Goal: Information Seeking & Learning: Learn about a topic

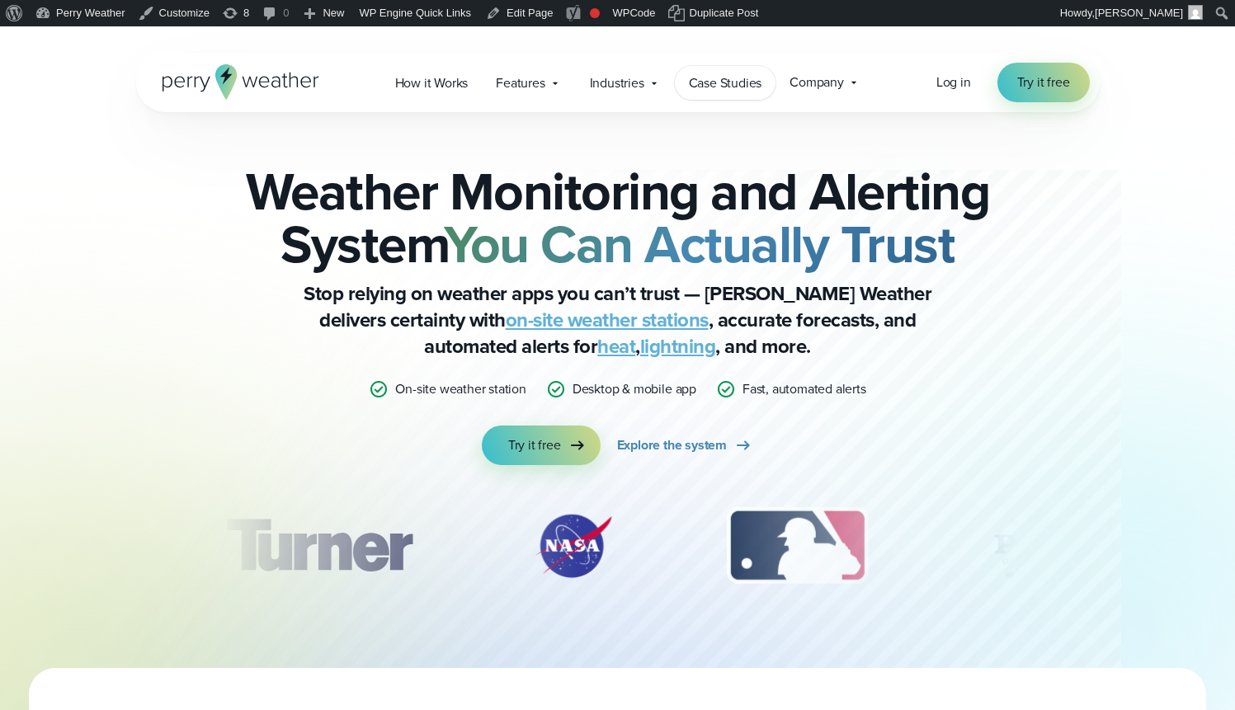
click at [733, 95] on link "Case Studies" at bounding box center [725, 83] width 101 height 34
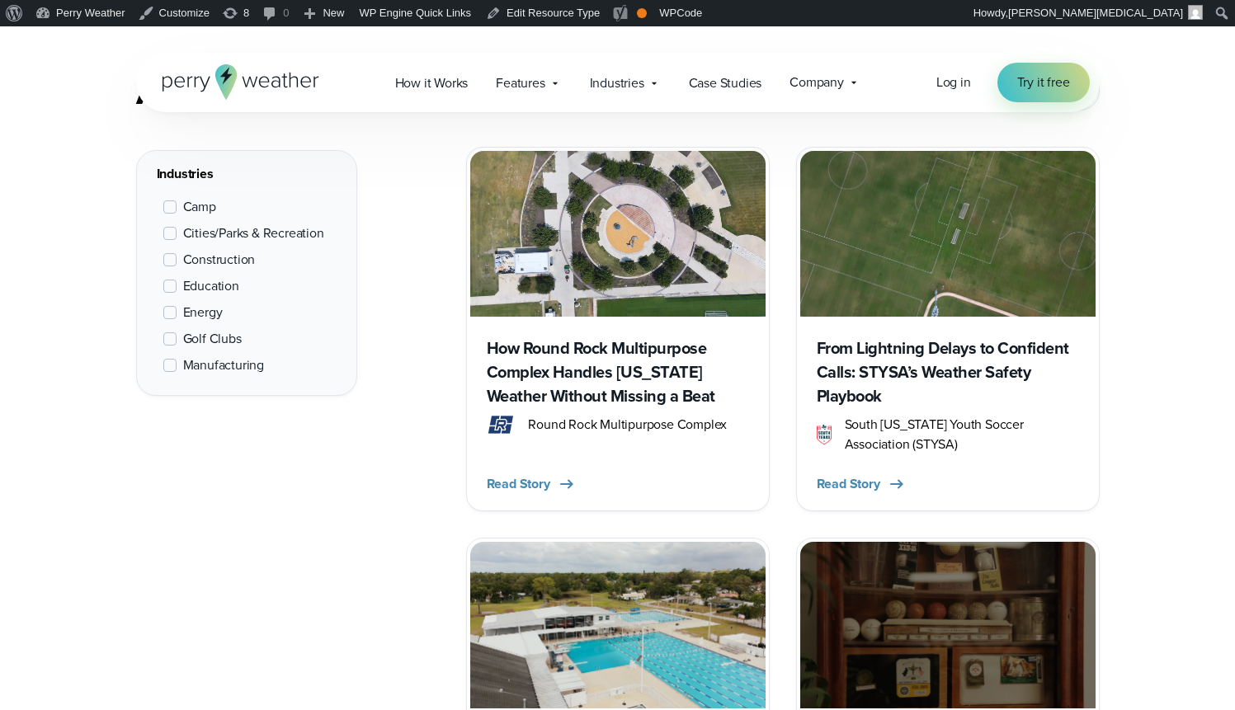
scroll to position [700, 0]
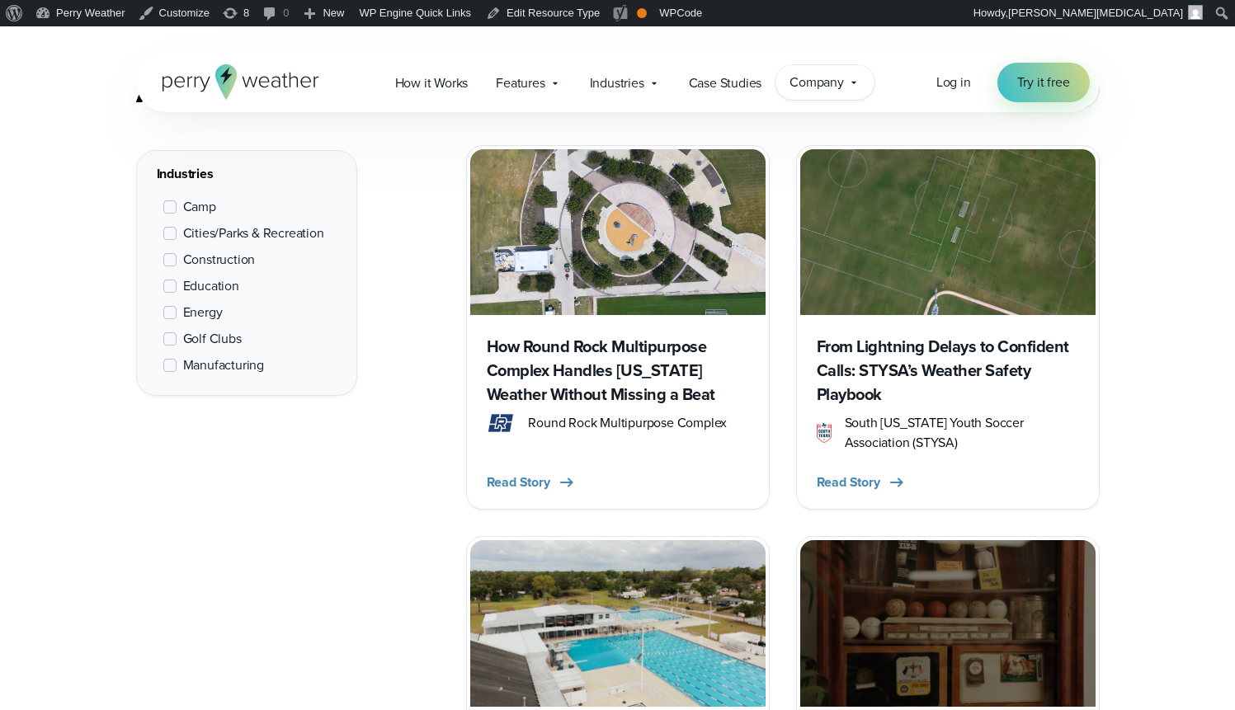
click at [807, 83] on span "Company" at bounding box center [816, 83] width 54 height 20
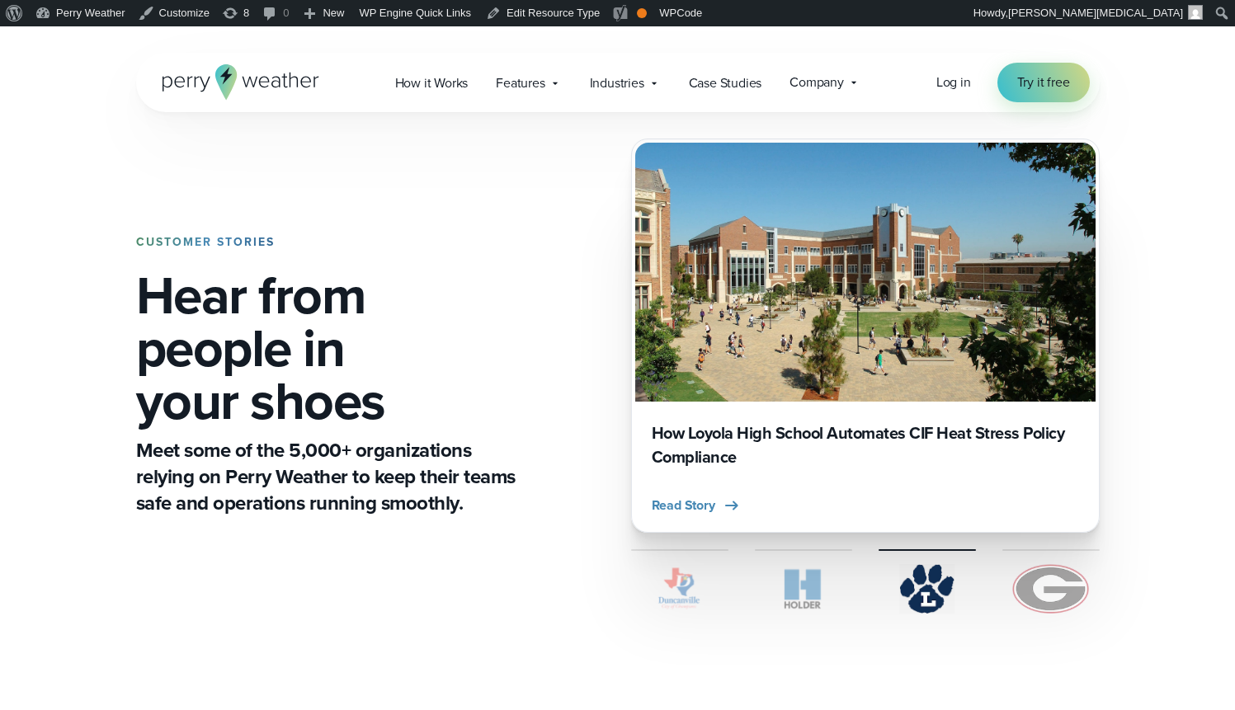
scroll to position [0, 0]
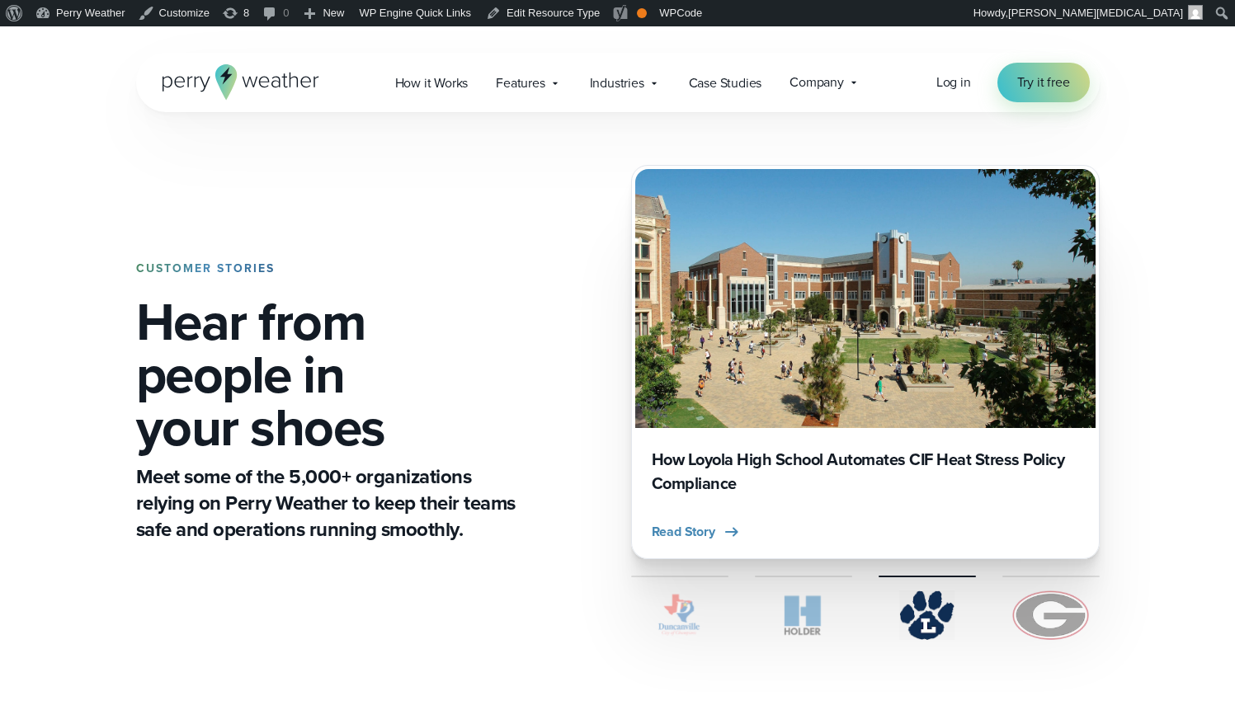
click at [530, 430] on div "CUSTOMER STORIES Hear from people in your shoes Meet some of the 5,000+ organiz…" at bounding box center [617, 402] width 963 height 581
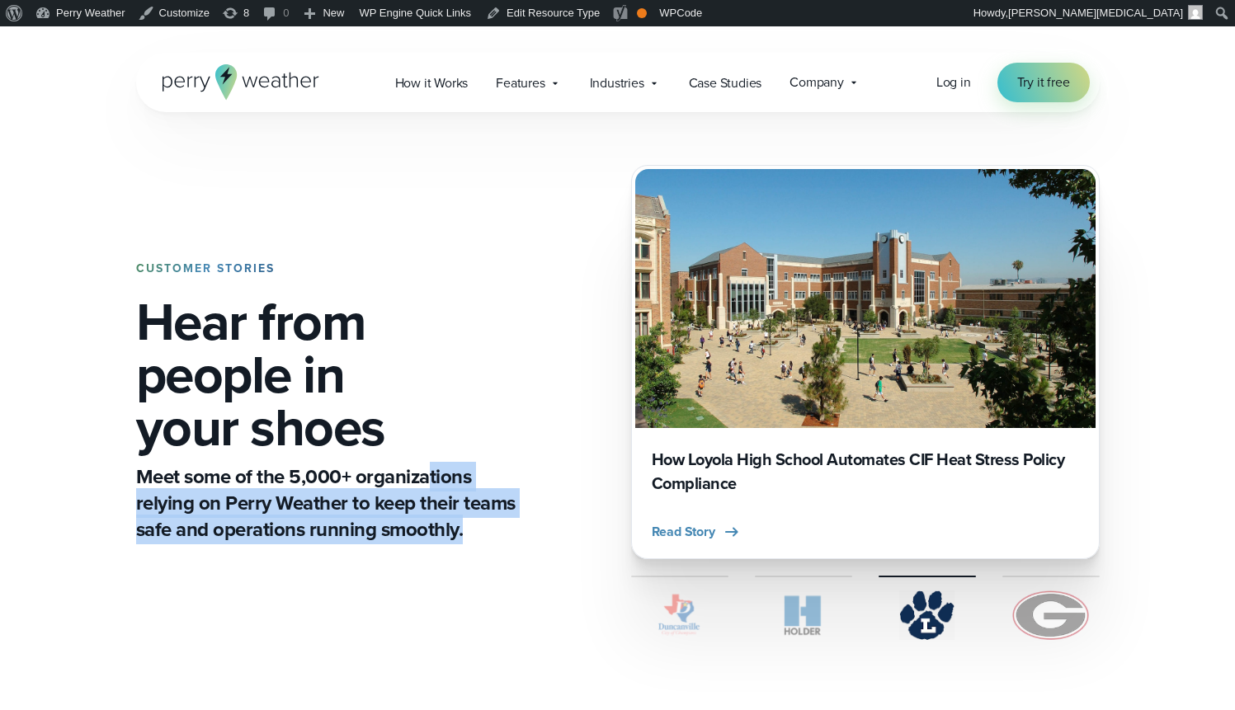
drag, startPoint x: 431, startPoint y: 474, endPoint x: 535, endPoint y: 570, distance: 141.3
click at [535, 570] on div "CUSTOMER STORIES Hear from people in your shoes Meet some of the 5,000+ organiz…" at bounding box center [617, 402] width 963 height 581
